Goal: Task Accomplishment & Management: Manage account settings

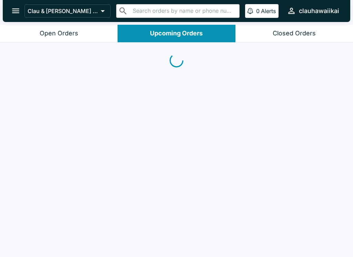
scroll to position [1, 0]
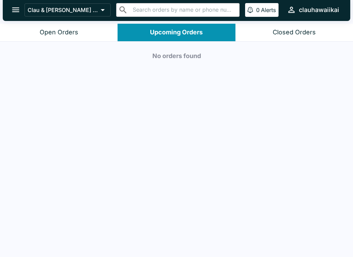
click at [280, 26] on button "Closed Orders" at bounding box center [293, 33] width 117 height 18
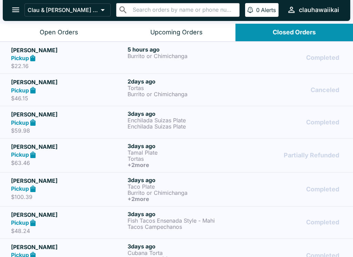
click at [175, 29] on div "Upcoming Orders" at bounding box center [176, 33] width 52 height 8
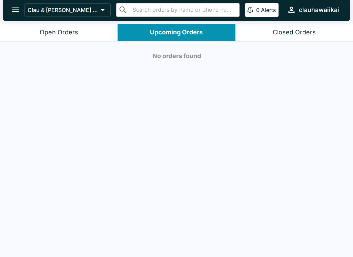
click at [53, 36] on div "Open Orders" at bounding box center [59, 33] width 39 height 8
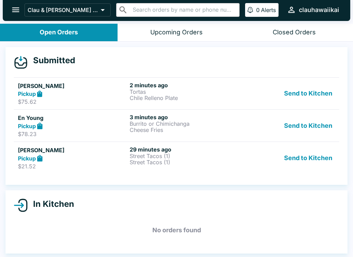
click at [128, 169] on div "[PERSON_NAME] Pickup $21.52 29 minutes ago Street Tacos (1) Street Tacos (1) Se…" at bounding box center [176, 158] width 317 height 24
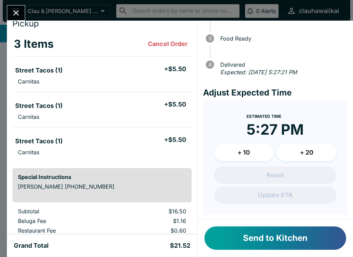
scroll to position [25, 0]
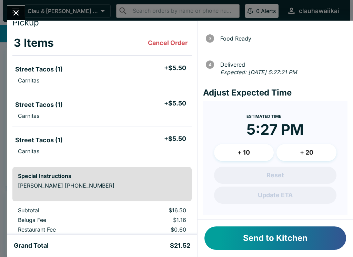
click at [239, 240] on button "Send to Kitchen" at bounding box center [274, 238] width 141 height 23
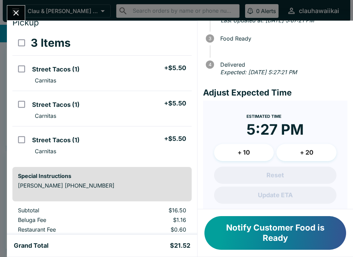
click at [18, 12] on icon "Close" at bounding box center [16, 13] width 6 height 6
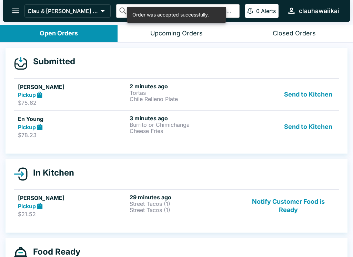
click at [170, 130] on p "Cheese Fries" at bounding box center [183, 131] width 109 height 6
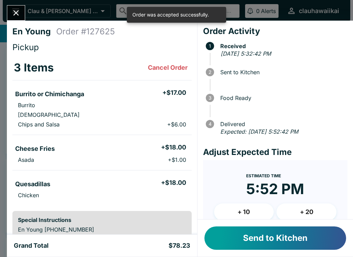
click at [286, 235] on button "Send to Kitchen" at bounding box center [274, 238] width 141 height 23
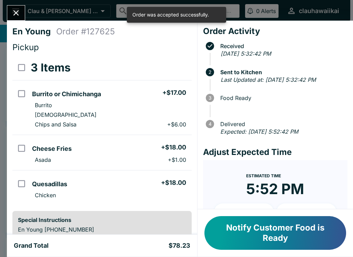
click at [19, 13] on icon "Close" at bounding box center [15, 12] width 9 height 9
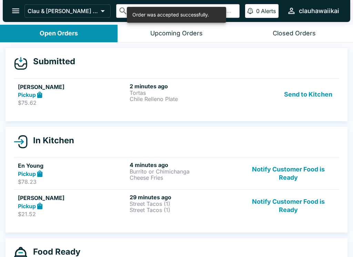
click at [119, 98] on div "Pickup" at bounding box center [72, 95] width 109 height 8
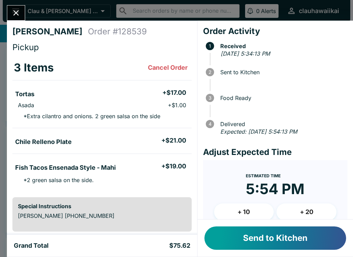
click at [17, 12] on icon "Close" at bounding box center [16, 13] width 6 height 6
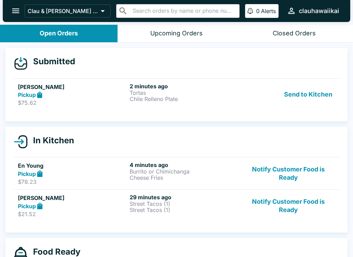
click at [122, 209] on div "Pickup" at bounding box center [72, 206] width 109 height 8
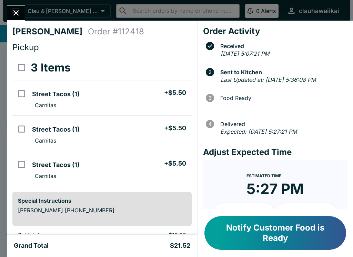
click at [15, 12] on icon "Close" at bounding box center [15, 12] width 9 height 9
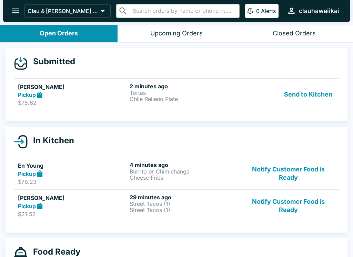
click at [137, 212] on p "Street Tacos (1)" at bounding box center [183, 210] width 109 height 6
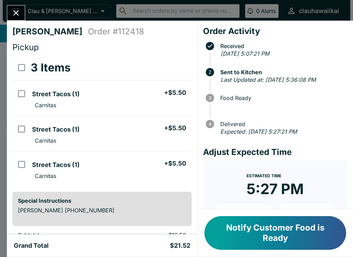
click at [14, 10] on icon "Close" at bounding box center [15, 12] width 9 height 9
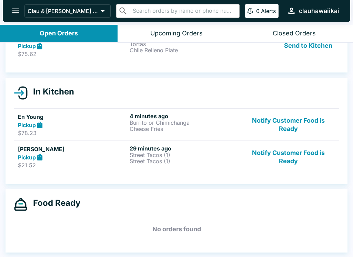
scroll to position [49, 0]
click at [149, 170] on link "[PERSON_NAME] Pickup $21.52 29 minutes ago Street Tacos (1) Street Tacos (1) No…" at bounding box center [176, 157] width 325 height 32
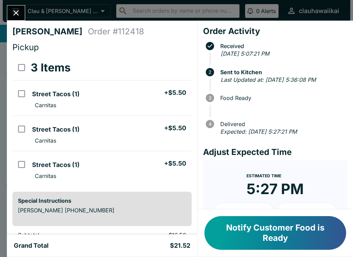
click at [12, 15] on icon "Close" at bounding box center [15, 12] width 9 height 9
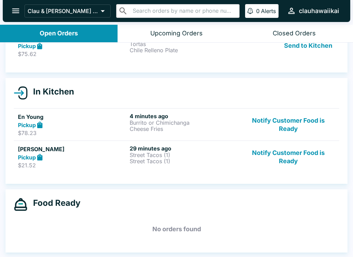
click at [180, 61] on link "[PERSON_NAME] Pickup $75.62 2 minutes ago Tortas Chile Relleno Plate Send to Ki…" at bounding box center [176, 46] width 325 height 32
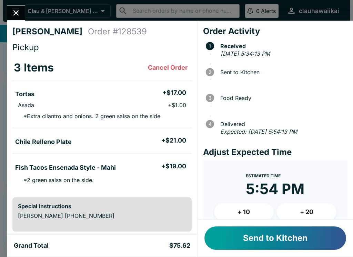
click at [11, 12] on button "Close" at bounding box center [16, 13] width 18 height 15
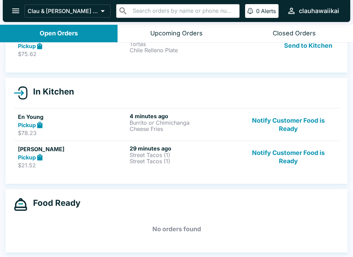
scroll to position [36, 0]
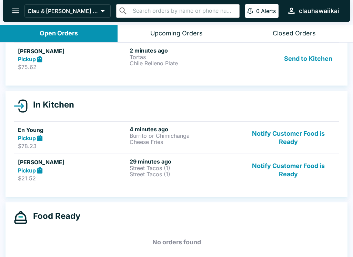
click at [96, 143] on p "$78.23" at bounding box center [72, 146] width 109 height 7
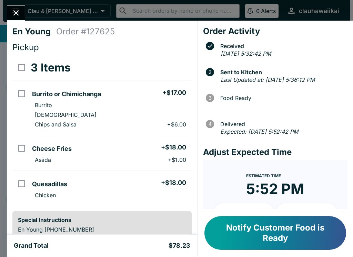
click at [2, 23] on div "En Young Order # 127625 Pickup 3 Items Burrito or Chimichanga + $17.00 Burrito …" at bounding box center [176, 128] width 353 height 257
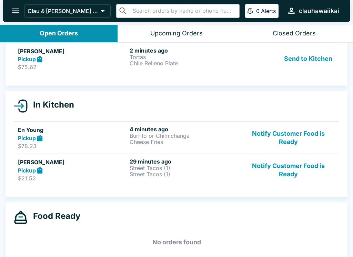
click at [2, 22] on div at bounding box center [3, 128] width 7 height 257
click at [124, 181] on p "$21.52" at bounding box center [72, 178] width 109 height 7
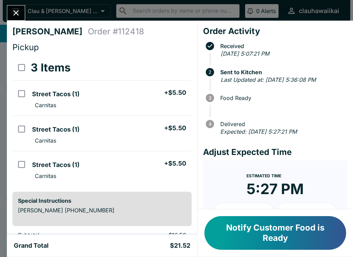
click at [14, 11] on icon "Close" at bounding box center [15, 12] width 9 height 9
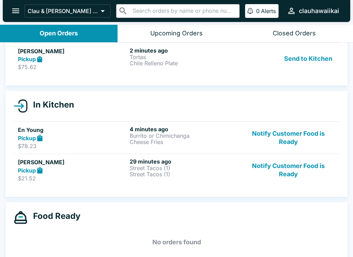
click at [81, 67] on p "$75.62" at bounding box center [72, 67] width 109 height 7
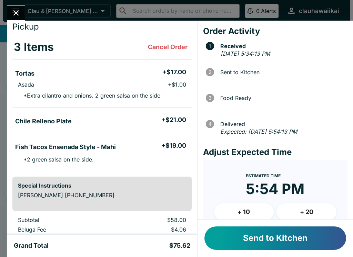
scroll to position [24, 0]
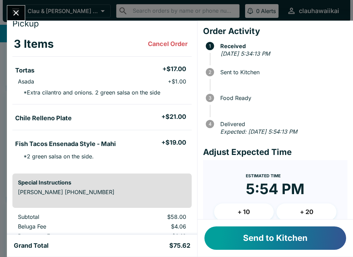
click at [56, 122] on h5 "Chile Relleno Plate" at bounding box center [43, 118] width 56 height 8
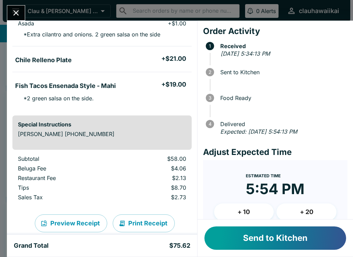
scroll to position [86, 0]
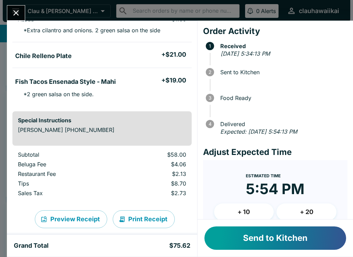
click at [231, 235] on button "Send to Kitchen" at bounding box center [274, 238] width 141 height 23
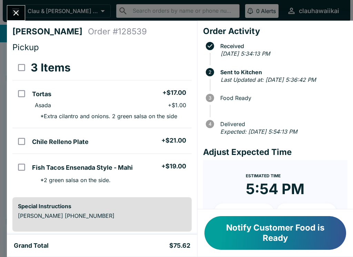
scroll to position [0, 0]
click at [116, 141] on li "Chile Relleno Plate + $21.00" at bounding box center [110, 141] width 162 height 14
checkbox input "true"
click at [19, 16] on icon "Close" at bounding box center [15, 12] width 9 height 9
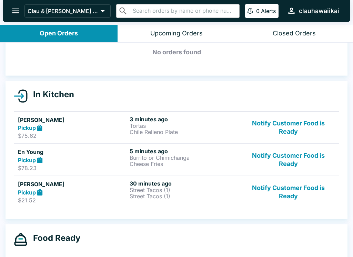
click at [17, 10] on icon "open drawer" at bounding box center [15, 10] width 9 height 9
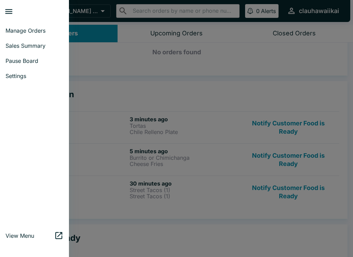
click at [44, 62] on span "Pause Board" at bounding box center [35, 60] width 58 height 7
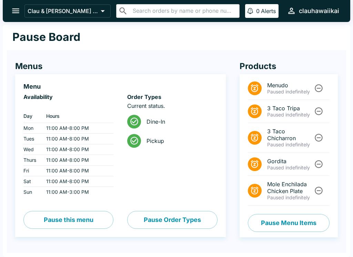
click at [311, 223] on button "Pause Menu Items" at bounding box center [289, 223] width 82 height 18
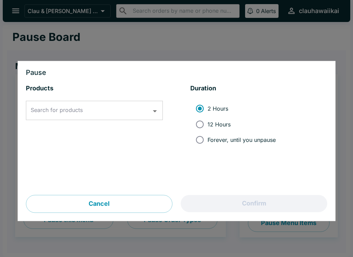
click at [110, 114] on input "Search for products" at bounding box center [89, 110] width 120 height 13
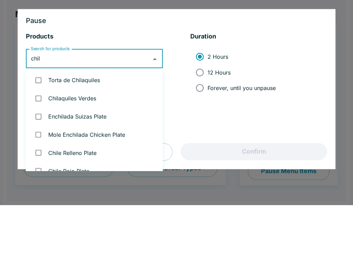
type input "[GEOGRAPHIC_DATA]"
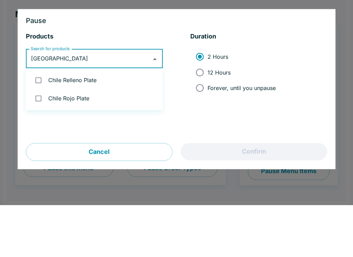
click at [94, 123] on li "Chile Relleno Plate" at bounding box center [94, 132] width 137 height 18
checkbox input "true"
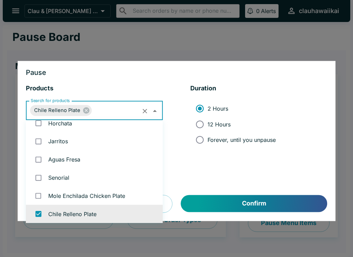
click at [273, 205] on button "Confirm" at bounding box center [254, 204] width 146 height 17
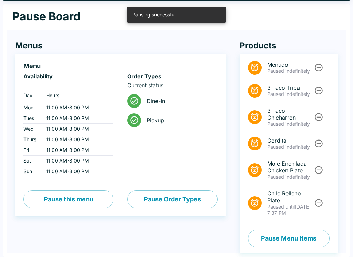
scroll to position [0, 0]
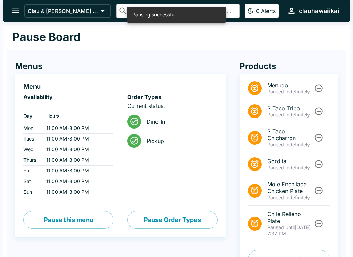
click at [20, 10] on icon "open drawer" at bounding box center [15, 10] width 9 height 9
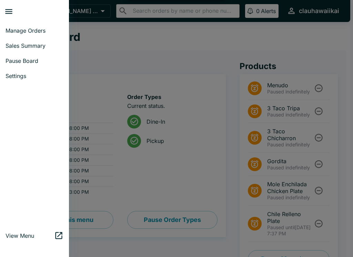
click at [52, 32] on span "Manage Orders" at bounding box center [35, 30] width 58 height 7
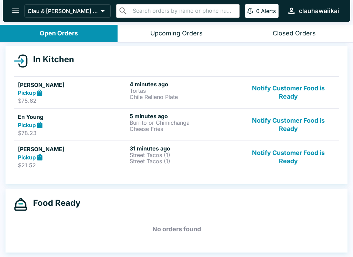
scroll to position [71, 0]
click at [174, 85] on h6 "4 minutes ago" at bounding box center [183, 84] width 109 height 7
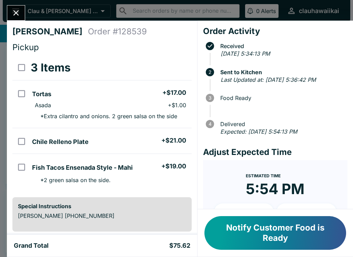
click at [13, 15] on icon "Close" at bounding box center [15, 12] width 9 height 9
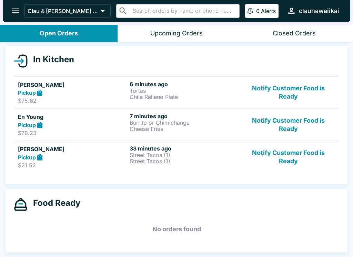
click at [77, 93] on div "Pickup" at bounding box center [72, 93] width 109 height 8
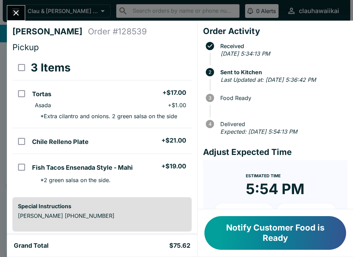
click at [17, 8] on icon "Close" at bounding box center [15, 12] width 9 height 9
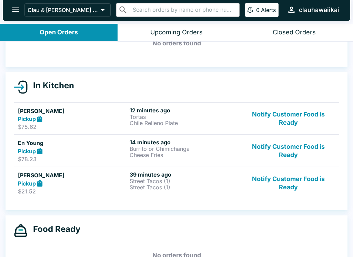
scroll to position [42, 0]
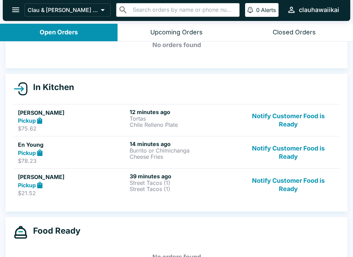
click at [111, 159] on p "$78.23" at bounding box center [72, 161] width 109 height 7
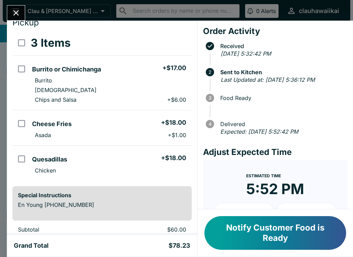
scroll to position [24, 0]
click at [13, 13] on icon "Close" at bounding box center [15, 12] width 9 height 9
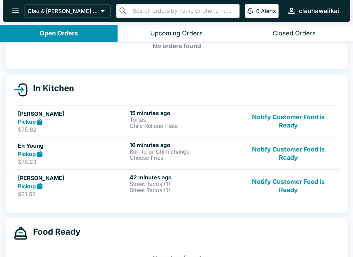
click at [191, 191] on p "Street Tacos (1)" at bounding box center [183, 190] width 109 height 6
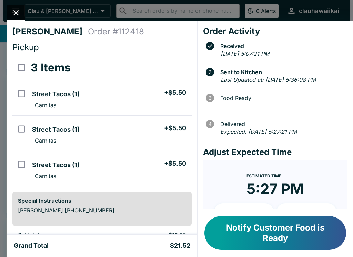
click at [250, 231] on button "Notify Customer Food is Ready" at bounding box center [274, 234] width 141 height 34
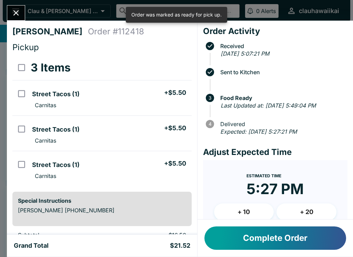
click at [14, 10] on icon "Close" at bounding box center [15, 12] width 9 height 9
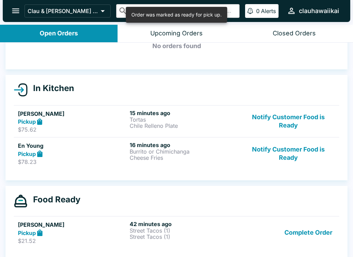
click at [154, 119] on p "Tortas" at bounding box center [183, 120] width 109 height 6
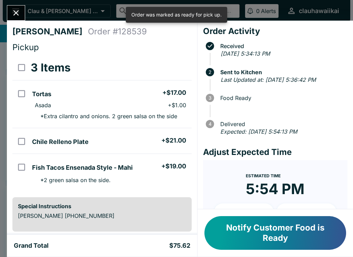
click at [14, 10] on icon "Close" at bounding box center [15, 12] width 9 height 9
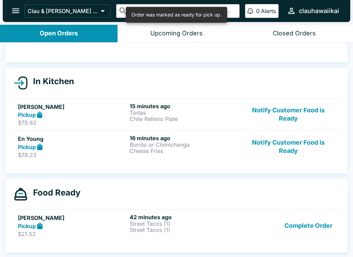
scroll to position [49, 0]
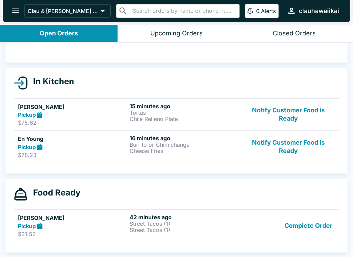
click at [87, 155] on p "$78.23" at bounding box center [72, 155] width 109 height 7
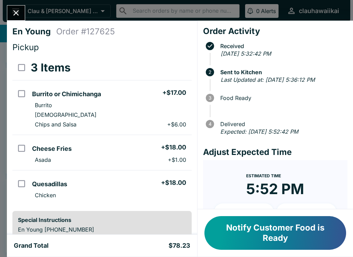
click at [12, 7] on button "Close" at bounding box center [16, 13] width 18 height 15
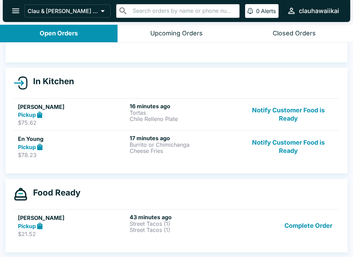
click at [169, 114] on p "Tortas" at bounding box center [183, 113] width 109 height 6
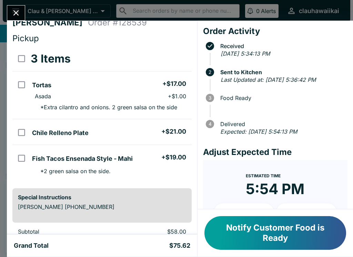
scroll to position [4, 0]
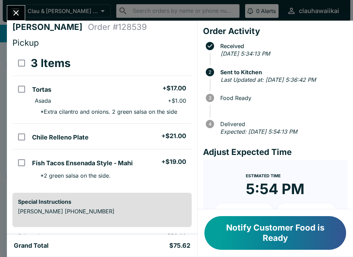
click at [19, 4] on div "[PERSON_NAME] Order # 128539 Pickup 3 Items Tortas + $17.00 Asada + $1.00 * Ext…" at bounding box center [176, 128] width 353 height 257
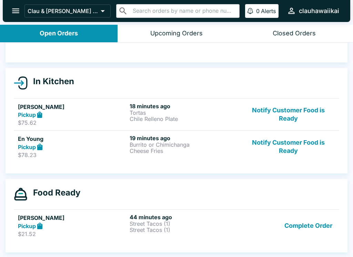
click at [169, 145] on p "Burrito or Chimichanga" at bounding box center [183, 145] width 109 height 6
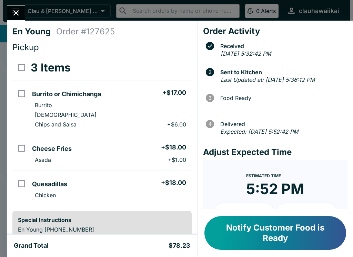
click at [15, 13] on icon "Close" at bounding box center [16, 13] width 6 height 6
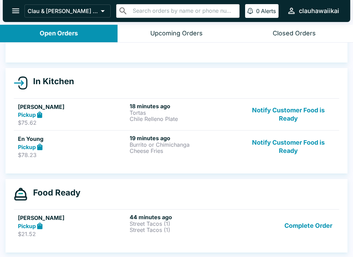
click at [157, 220] on h6 "44 minutes ago" at bounding box center [183, 217] width 109 height 7
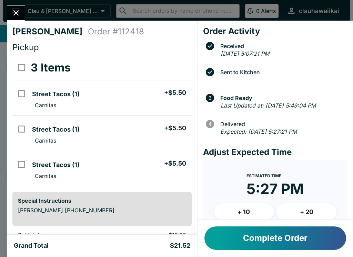
click at [11, 11] on icon "Close" at bounding box center [15, 12] width 9 height 9
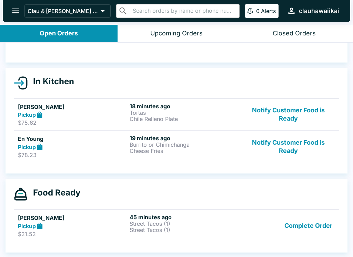
click at [172, 147] on p "Burrito or Chimichanga" at bounding box center [183, 145] width 109 height 6
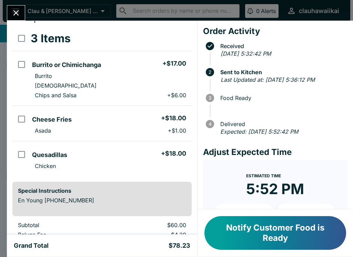
scroll to position [31, 0]
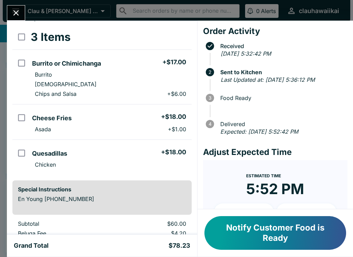
click at [15, 12] on icon "Close" at bounding box center [16, 13] width 6 height 6
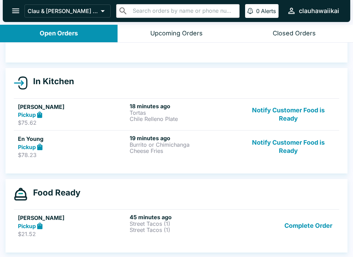
click at [164, 116] on p "Chile Relleno Plate" at bounding box center [183, 119] width 109 height 6
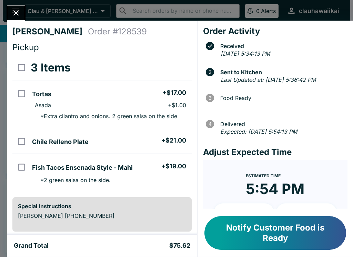
click at [20, 17] on icon "Close" at bounding box center [15, 12] width 9 height 9
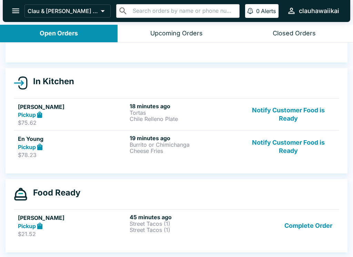
click at [181, 142] on p "Burrito or Chimichanga" at bounding box center [183, 145] width 109 height 6
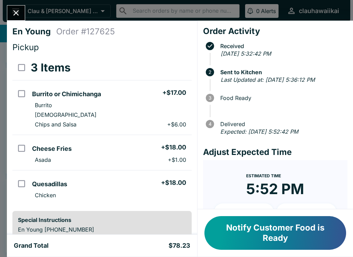
click at [11, 12] on button "Close" at bounding box center [16, 13] width 18 height 15
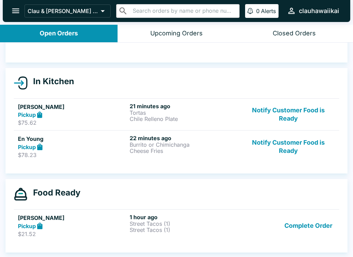
click at [309, 236] on button "Complete Order" at bounding box center [307, 226] width 53 height 24
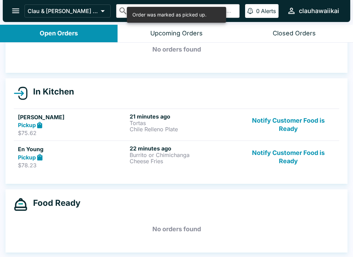
scroll to position [39, 0]
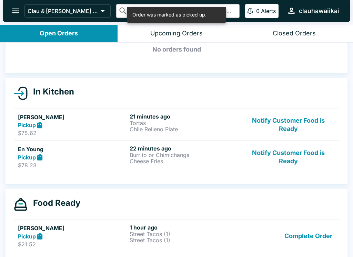
click at [153, 153] on p "Burrito or Chimichanga" at bounding box center [183, 155] width 109 height 6
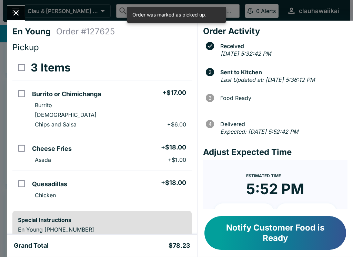
click at [22, 8] on button "Close" at bounding box center [16, 13] width 18 height 15
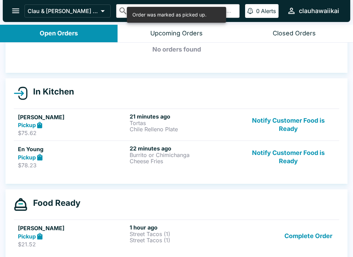
click at [175, 118] on h6 "21 minutes ago" at bounding box center [183, 116] width 109 height 7
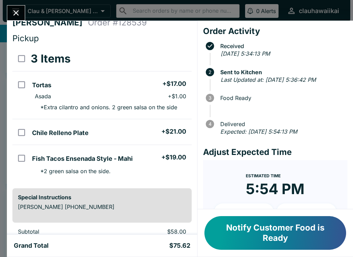
scroll to position [9, 0]
click at [19, 18] on icon "Close" at bounding box center [15, 12] width 9 height 9
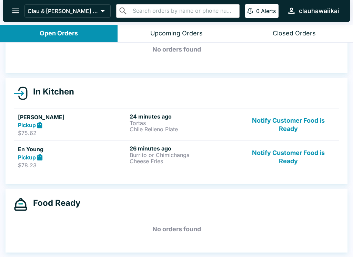
click at [151, 159] on p "Cheese Fries" at bounding box center [183, 161] width 109 height 6
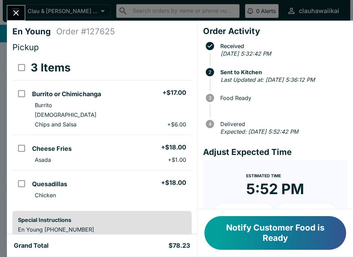
click at [17, 6] on button "Close" at bounding box center [16, 13] width 18 height 15
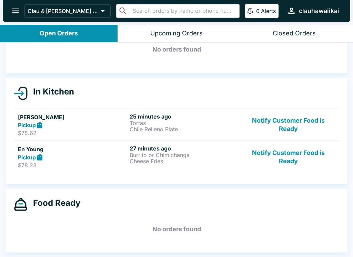
click at [108, 162] on p "$78.23" at bounding box center [72, 165] width 109 height 7
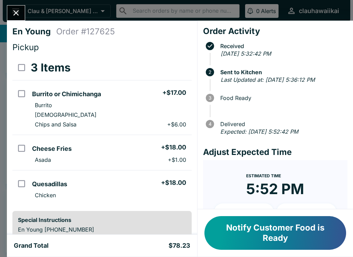
click at [12, 13] on icon "Close" at bounding box center [15, 12] width 9 height 9
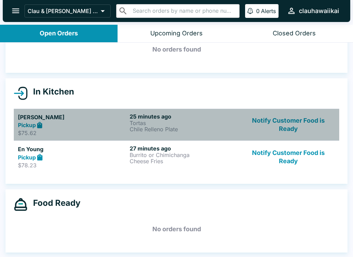
click at [60, 128] on div "Pickup" at bounding box center [72, 126] width 109 height 8
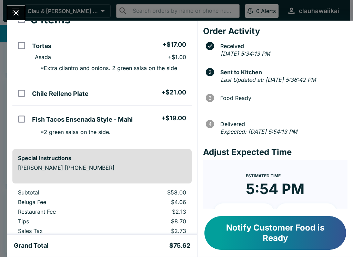
scroll to position [49, 0]
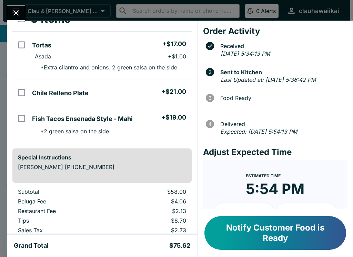
click at [16, 7] on button "Close" at bounding box center [16, 13] width 18 height 15
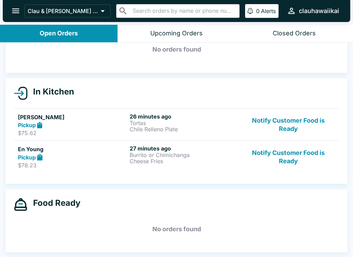
click at [98, 158] on div "Pickup" at bounding box center [72, 158] width 109 height 8
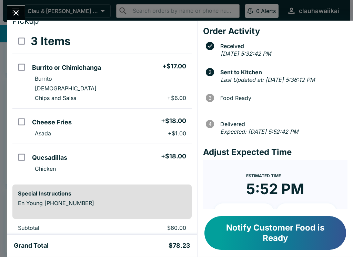
scroll to position [27, 0]
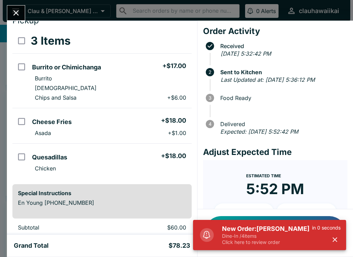
click at [16, 1] on div "En Young Order # 127625 Pickup 3 Items Burrito or Chimichanga + $17.00 Burrito …" at bounding box center [176, 128] width 353 height 257
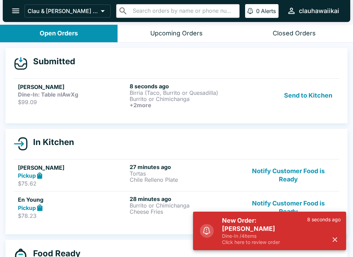
click at [158, 98] on p "Burrito or Chimichanga" at bounding box center [183, 99] width 109 height 6
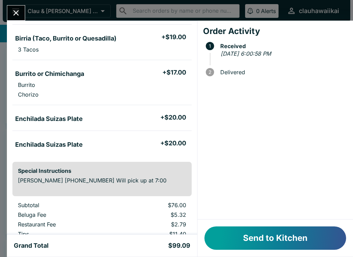
scroll to position [56, 0]
click at [266, 250] on button "Send to Kitchen" at bounding box center [274, 238] width 141 height 23
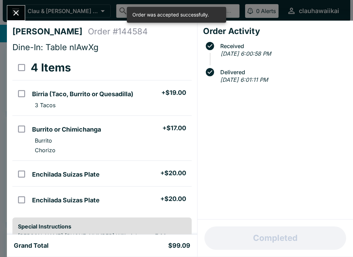
scroll to position [0, 0]
click at [12, 10] on icon "Close" at bounding box center [15, 12] width 9 height 9
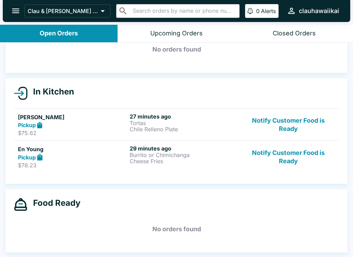
scroll to position [39, 0]
click at [119, 164] on p "$78.23" at bounding box center [72, 165] width 109 height 7
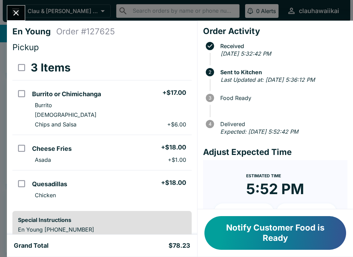
click at [12, 6] on button "Close" at bounding box center [16, 13] width 18 height 15
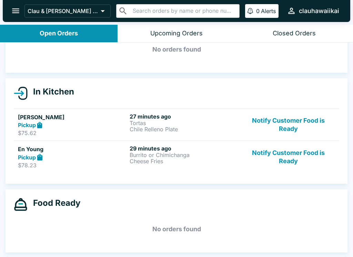
click at [105, 126] on div "Pickup" at bounding box center [72, 126] width 109 height 8
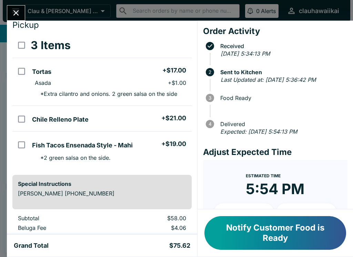
scroll to position [23, 0]
click at [14, 13] on icon "Close" at bounding box center [15, 12] width 9 height 9
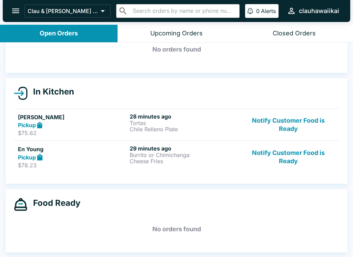
click at [56, 170] on link "En Young Pickup $78.23 29 minutes ago Burrito or Chimichanga Cheese Fries Notif…" at bounding box center [176, 157] width 325 height 32
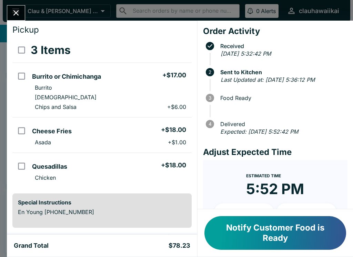
scroll to position [18, 0]
click at [9, 17] on button "Close" at bounding box center [16, 13] width 18 height 15
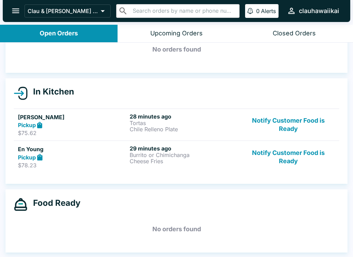
click at [173, 155] on p "Burrito or Chimichanga" at bounding box center [183, 155] width 109 height 6
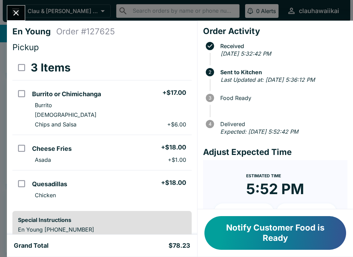
click at [282, 239] on button "Notify Customer Food is Ready" at bounding box center [274, 234] width 141 height 34
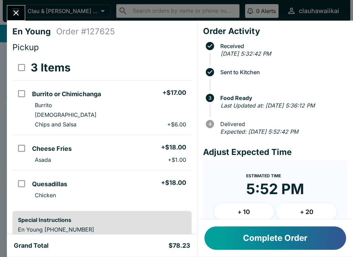
click at [281, 241] on button "Complete Order" at bounding box center [274, 238] width 141 height 23
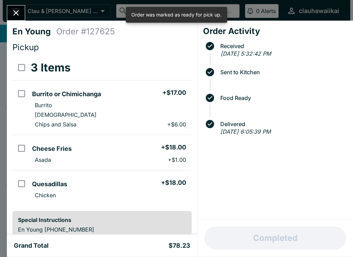
scroll to position [6, 0]
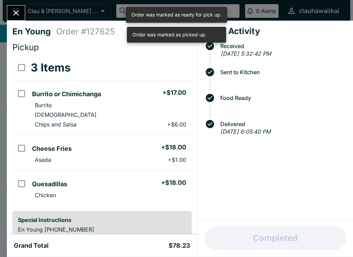
click at [11, 13] on icon "Close" at bounding box center [15, 12] width 9 height 9
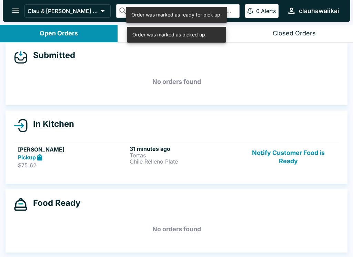
scroll to position [1, 0]
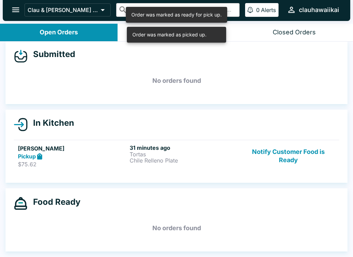
click at [114, 163] on p "$75.62" at bounding box center [72, 164] width 109 height 7
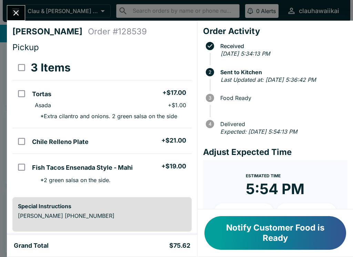
click at [286, 234] on button "Notify Customer Food is Ready" at bounding box center [274, 234] width 141 height 34
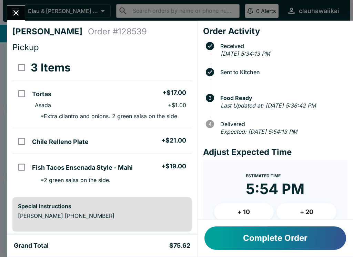
click at [298, 239] on button "Complete Order" at bounding box center [274, 238] width 141 height 23
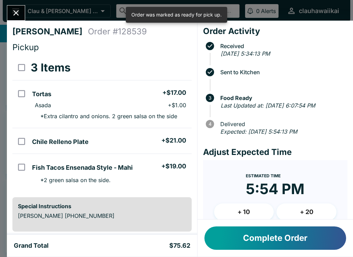
click at [14, 11] on icon "Close" at bounding box center [15, 12] width 9 height 9
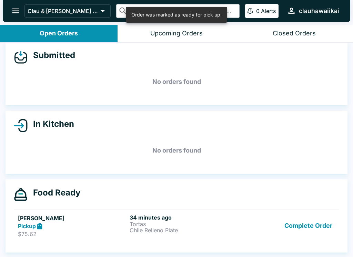
scroll to position [1, 0]
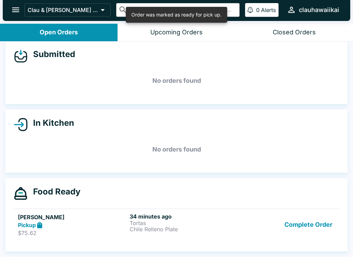
click at [193, 225] on p "Tortas" at bounding box center [183, 223] width 109 height 6
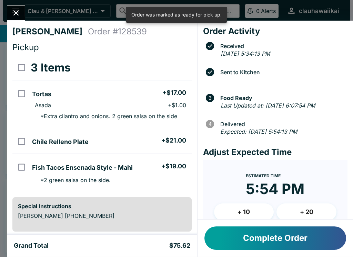
click at [13, 9] on icon "Close" at bounding box center [15, 12] width 9 height 9
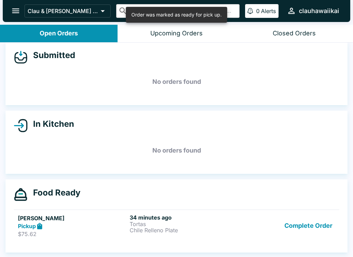
click at [307, 229] on button "Complete Order" at bounding box center [307, 226] width 53 height 24
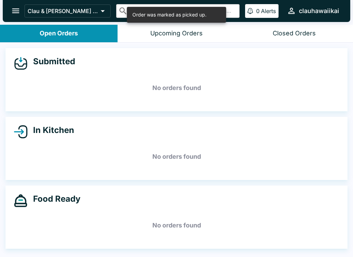
click at [72, 36] on div "Open Orders" at bounding box center [59, 34] width 38 height 8
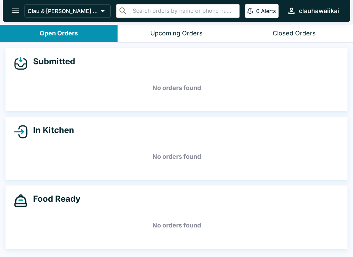
click at [281, 42] on button "Closed Orders" at bounding box center [293, 34] width 117 height 18
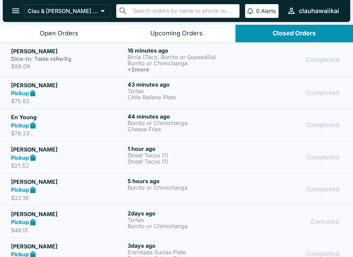
click at [107, 65] on p "$99.09" at bounding box center [68, 66] width 114 height 7
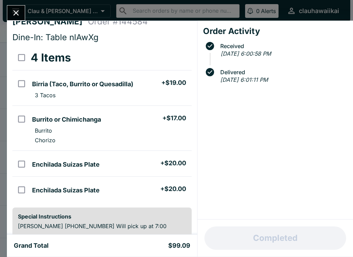
scroll to position [18, 0]
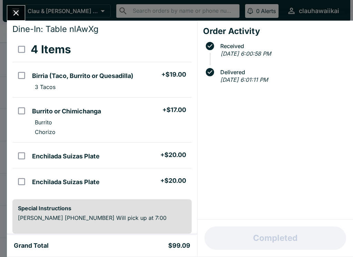
click at [125, 233] on div "Special Instructions [PERSON_NAME] [PHONE_NUMBER] Will pick up at 7:00" at bounding box center [101, 217] width 179 height 34
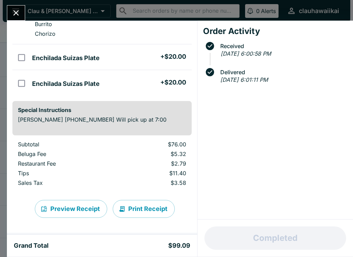
scroll to position [121, 0]
click at [18, 4] on div "[PERSON_NAME] Order # 144584 Dine-In: Table nlAwXg 4 Items Birria (Taco, Burrit…" at bounding box center [176, 128] width 353 height 257
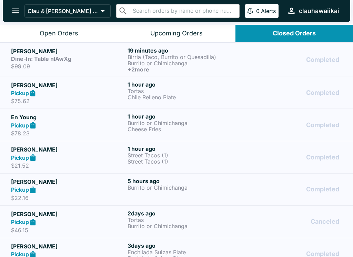
click at [181, 60] on p "Burrito or Chimichanga" at bounding box center [184, 63] width 114 height 6
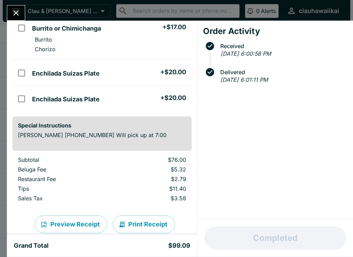
scroll to position [102, 0]
click at [18, 4] on div "[PERSON_NAME] Order # 144584 Dine-In: Table nlAwXg 4 Items Birria (Taco, Burrit…" at bounding box center [176, 128] width 353 height 257
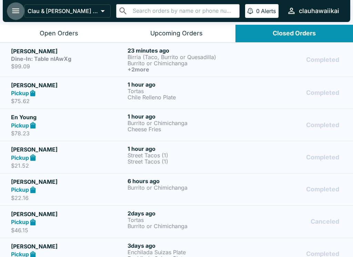
click at [14, 8] on icon "open drawer" at bounding box center [15, 10] width 9 height 9
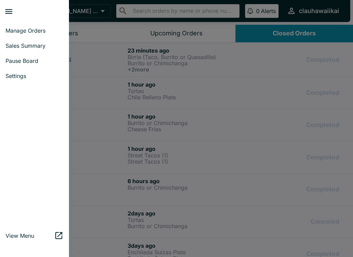
click at [28, 30] on span "Manage Orders" at bounding box center [35, 30] width 58 height 7
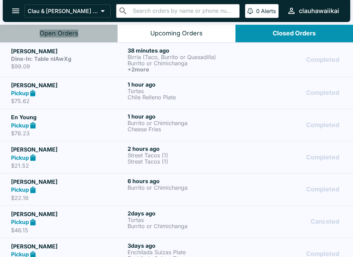
click at [71, 32] on div "Open Orders" at bounding box center [59, 34] width 39 height 8
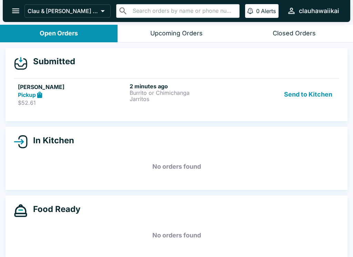
click at [304, 98] on button "Send to Kitchen" at bounding box center [308, 95] width 54 height 24
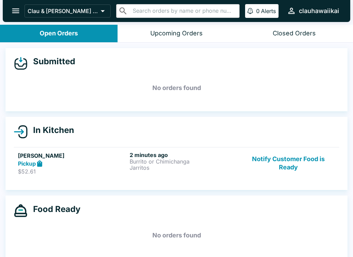
click at [141, 171] on div "2 minutes ago Burrito or Chimichanga Jarritos" at bounding box center [183, 164] width 109 height 24
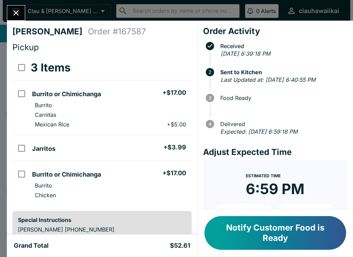
click at [13, 6] on button "Close" at bounding box center [16, 13] width 18 height 15
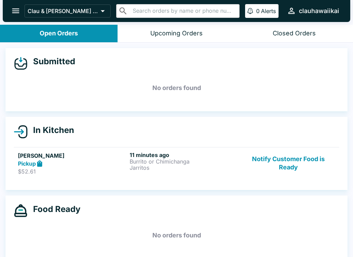
click at [284, 33] on div "Closed Orders" at bounding box center [293, 34] width 43 height 8
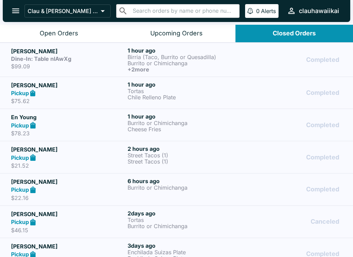
click at [53, 32] on div "Open Orders" at bounding box center [59, 34] width 39 height 8
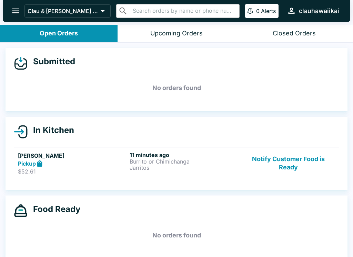
click at [95, 171] on p "$52.61" at bounding box center [72, 171] width 109 height 7
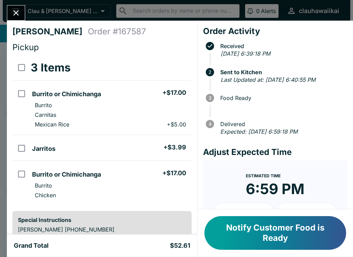
click at [18, 9] on icon "Close" at bounding box center [15, 12] width 9 height 9
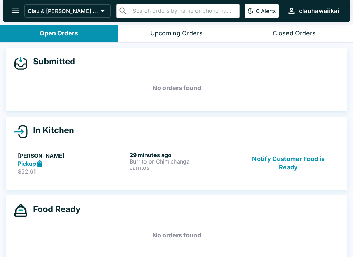
click at [283, 26] on button "Closed Orders" at bounding box center [293, 34] width 117 height 18
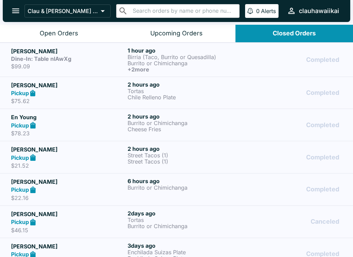
click at [73, 58] on div "Dine-In: Table nlAwXg" at bounding box center [68, 58] width 114 height 7
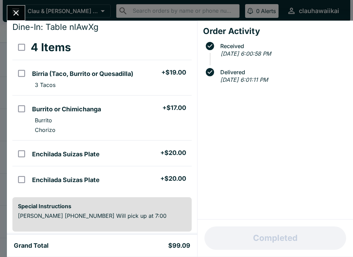
scroll to position [23, 0]
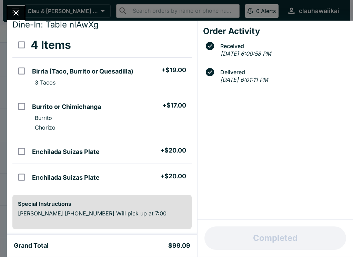
click at [108, 223] on div "Special Instructions [PERSON_NAME] [PHONE_NUMBER] Will pick up at 7:00" at bounding box center [101, 212] width 179 height 34
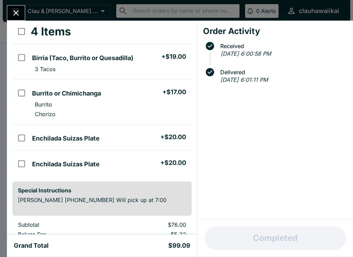
click at [9, 11] on button "Close" at bounding box center [16, 13] width 18 height 15
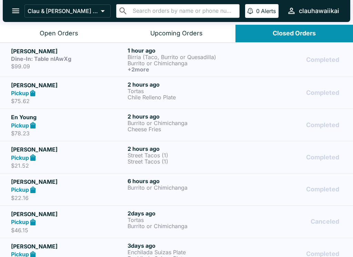
click at [161, 28] on button "Upcoming Orders" at bounding box center [175, 34] width 117 height 18
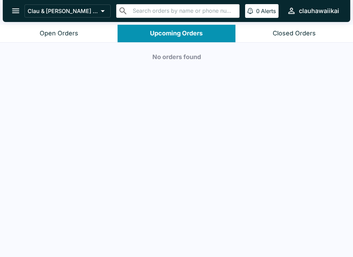
click at [61, 30] on div "Open Orders" at bounding box center [59, 34] width 39 height 8
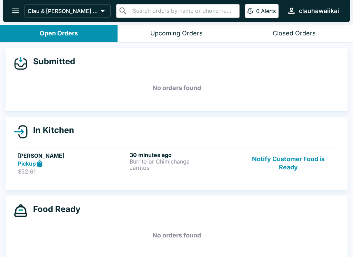
click at [140, 160] on p "Burrito or Chimichanga" at bounding box center [183, 162] width 109 height 6
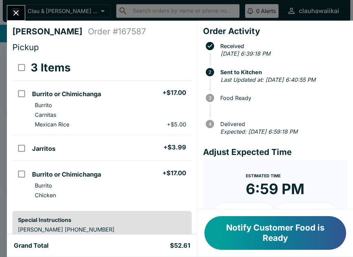
click at [22, 12] on button "Close" at bounding box center [16, 13] width 18 height 15
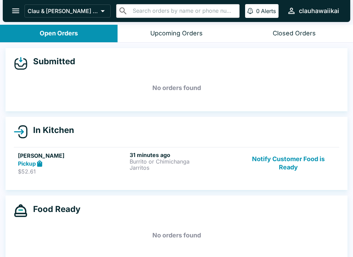
click at [141, 168] on p "Jarritos" at bounding box center [183, 168] width 109 height 6
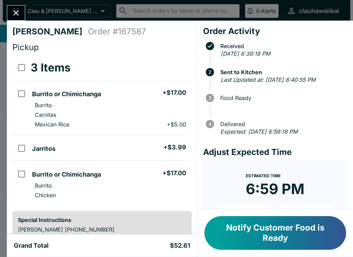
click at [17, 7] on button "Close" at bounding box center [16, 13] width 18 height 15
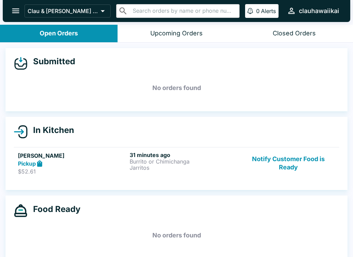
click at [177, 34] on div "Upcoming Orders" at bounding box center [176, 34] width 52 height 8
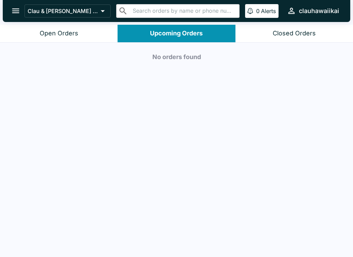
click at [279, 35] on div "Closed Orders" at bounding box center [293, 34] width 43 height 8
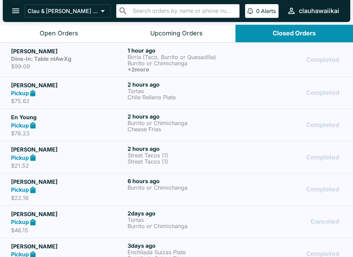
click at [22, 30] on button "Open Orders" at bounding box center [58, 34] width 117 height 18
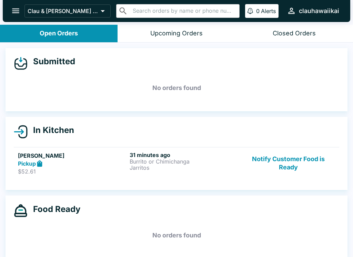
click at [78, 167] on div "Pickup" at bounding box center [72, 164] width 109 height 8
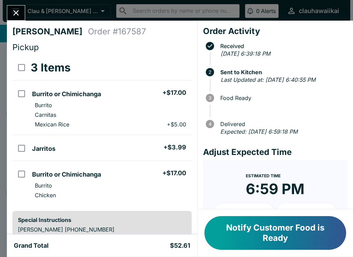
click at [322, 234] on button "Notify Customer Food is Ready" at bounding box center [274, 234] width 141 height 34
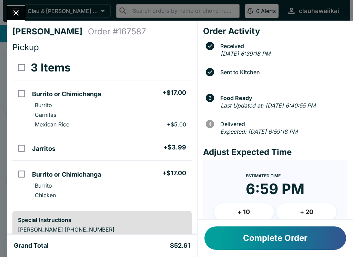
click at [308, 239] on button "Complete Order" at bounding box center [274, 238] width 141 height 23
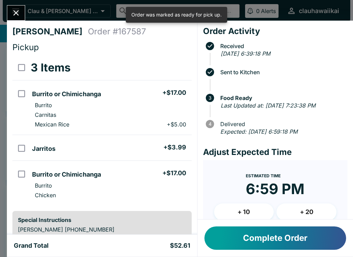
click at [13, 14] on icon "Close" at bounding box center [15, 12] width 9 height 9
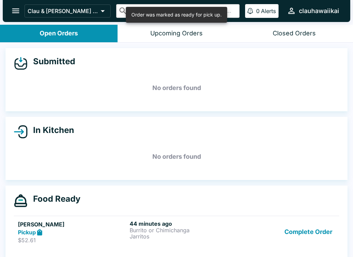
click at [34, 42] on button "Open Orders" at bounding box center [58, 34] width 117 height 18
click at [292, 237] on button "Complete Order" at bounding box center [307, 233] width 53 height 24
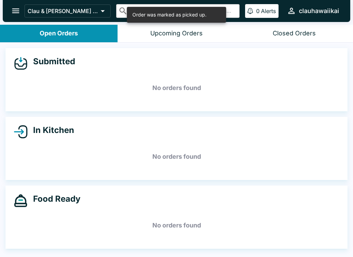
click at [19, 17] on button "open drawer" at bounding box center [16, 11] width 18 height 18
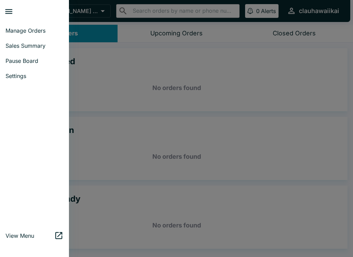
click at [46, 64] on span "Pause Board" at bounding box center [35, 60] width 58 height 7
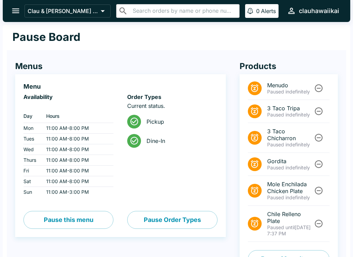
click at [184, 217] on button "Pause Order Types" at bounding box center [172, 220] width 90 height 18
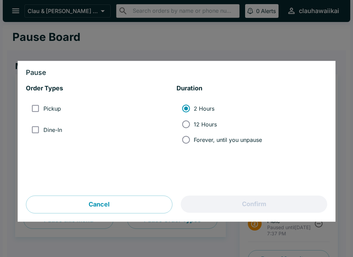
click at [55, 105] on label "Pickup" at bounding box center [44, 108] width 33 height 15
click at [43, 105] on input "Pickup" at bounding box center [35, 108] width 15 height 15
checkbox input "true"
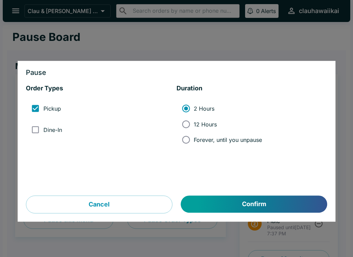
click at [61, 131] on span "Dine-In" at bounding box center [52, 130] width 19 height 7
click at [43, 131] on input "Dine-In" at bounding box center [35, 129] width 15 height 15
checkbox input "true"
click at [295, 210] on button "Confirm" at bounding box center [254, 204] width 146 height 17
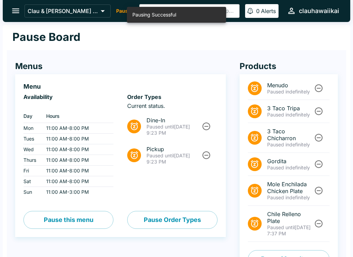
click at [186, 225] on button "Pause Order Types" at bounding box center [172, 220] width 90 height 18
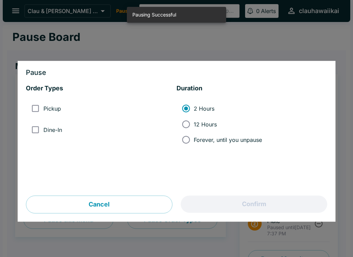
click at [232, 146] on label "Forever, until you unpause" at bounding box center [220, 139] width 84 height 15
click at [193, 146] on input "Forever, until you unpause" at bounding box center [185, 139] width 15 height 15
radio input "true"
click at [52, 110] on span "Pickup" at bounding box center [52, 108] width 18 height 7
click at [43, 110] on input "Pickup" at bounding box center [35, 108] width 15 height 15
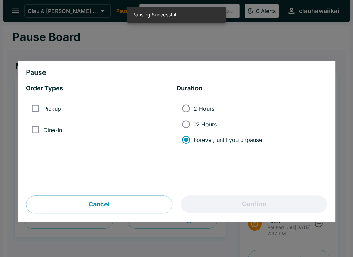
checkbox input "true"
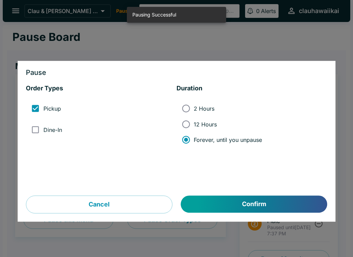
click at [55, 133] on span "Dine-In" at bounding box center [52, 130] width 19 height 7
click at [43, 133] on input "Dine-In" at bounding box center [35, 129] width 15 height 15
checkbox input "true"
click at [257, 211] on button "Confirm" at bounding box center [254, 204] width 146 height 17
